Goal: Find specific page/section: Find specific page/section

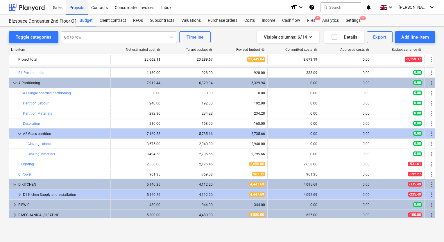
click at [79, 8] on div "Projects" at bounding box center [77, 7] width 22 height 15
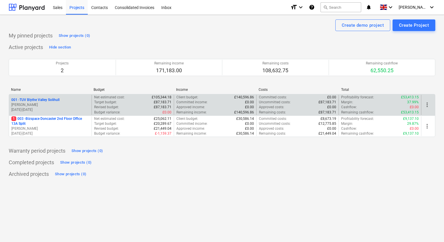
click at [76, 105] on p "[PERSON_NAME]" at bounding box center [50, 105] width 78 height 5
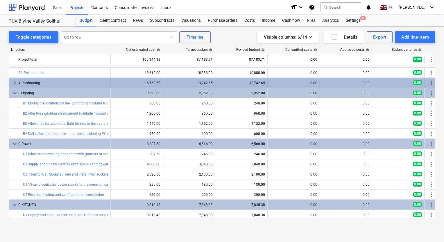
click at [14, 82] on span "keyboard_arrow_right" at bounding box center [14, 83] width 7 height 7
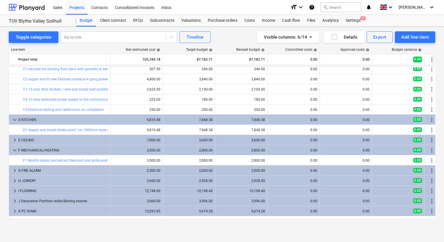
scroll to position [116, 0]
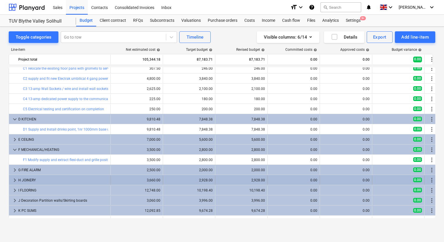
click at [13, 181] on span "keyboard_arrow_right" at bounding box center [14, 180] width 7 height 7
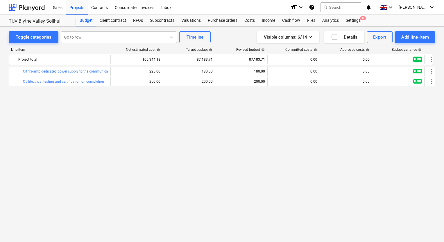
scroll to position [0, 0]
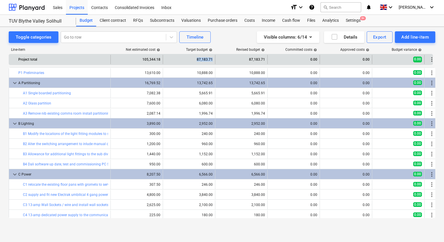
drag, startPoint x: 196, startPoint y: 60, endPoint x: 213, endPoint y: 60, distance: 17.1
click at [213, 60] on div "87,183.71" at bounding box center [189, 59] width 52 height 9
drag, startPoint x: 213, startPoint y: 60, endPoint x: 223, endPoint y: 61, distance: 10.5
click at [223, 61] on div "87,183.71" at bounding box center [241, 59] width 47 height 9
drag, startPoint x: 198, startPoint y: 58, endPoint x: 214, endPoint y: 60, distance: 16.5
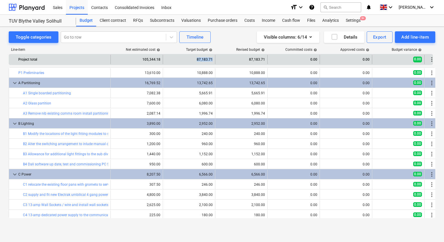
click at [214, 60] on div "87,183.71" at bounding box center [189, 59] width 52 height 9
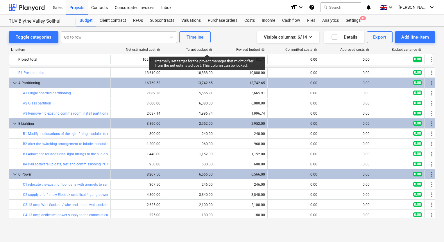
drag, startPoint x: 214, startPoint y: 60, endPoint x: 208, endPoint y: 50, distance: 12.3
click at [208, 50] on div "Target budget help" at bounding box center [199, 50] width 26 height 4
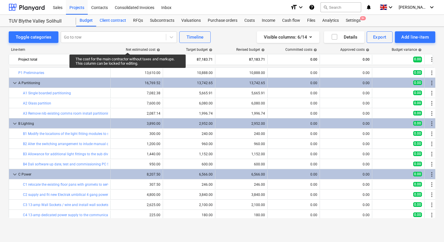
click at [121, 21] on div "Client contract" at bounding box center [112, 21] width 33 height 12
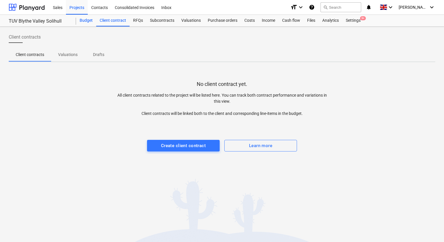
click at [87, 23] on div "Budget" at bounding box center [86, 21] width 20 height 12
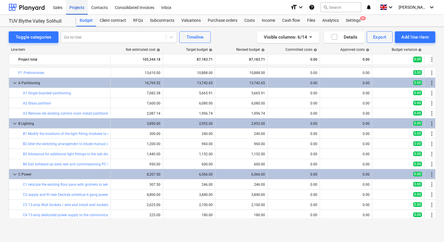
click at [83, 8] on div "Projects" at bounding box center [77, 7] width 22 height 15
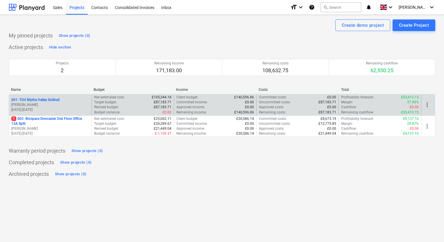
click at [82, 102] on div "001 - TUV Blythe Valley Solihull" at bounding box center [50, 100] width 78 height 5
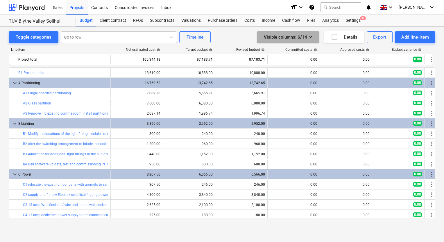
click at [276, 39] on div "Visible columns : 6/14" at bounding box center [288, 37] width 49 height 8
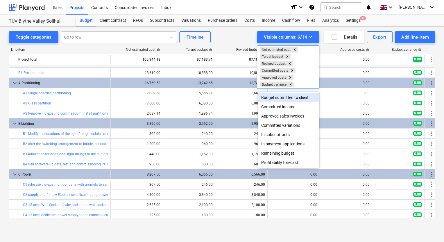
click at [302, 100] on div "Budget submitted to client" at bounding box center [289, 97] width 62 height 9
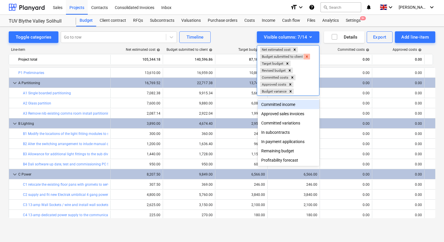
click at [307, 57] on icon "Remove Budget submitted to client" at bounding box center [307, 56] width 2 height 2
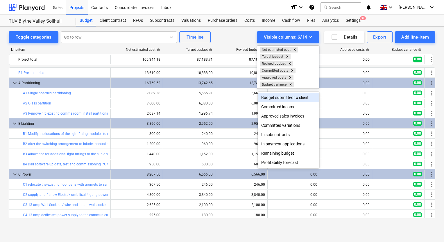
click at [251, 40] on div at bounding box center [222, 121] width 444 height 242
